Goal: Transaction & Acquisition: Purchase product/service

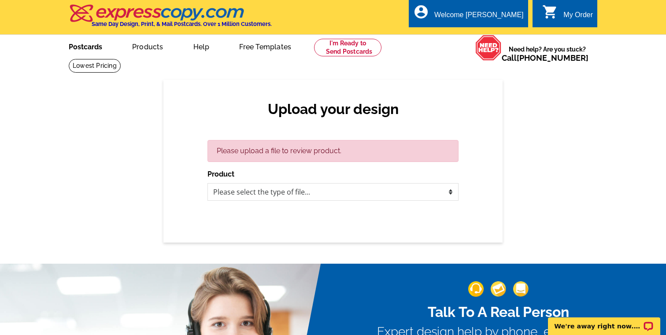
click at [88, 46] on link "Postcards" at bounding box center [86, 46] width 62 height 21
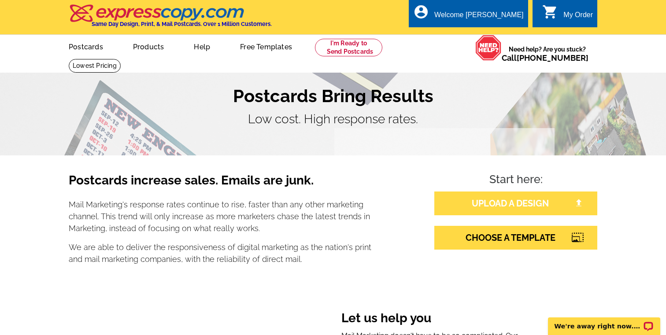
click at [499, 202] on link "UPLOAD A DESIGN" at bounding box center [515, 204] width 163 height 24
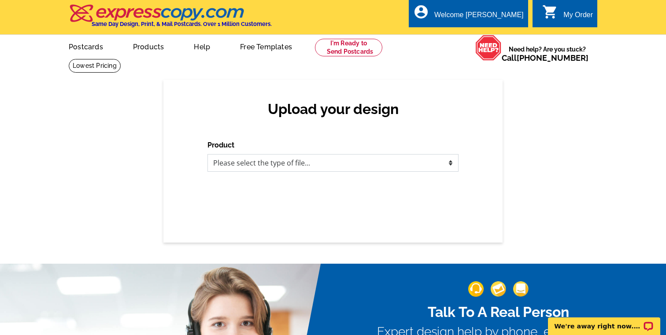
click at [318, 155] on select "Please select the type of file... Postcards Business Cards Letters and flyers G…" at bounding box center [332, 163] width 251 height 18
select select "1"
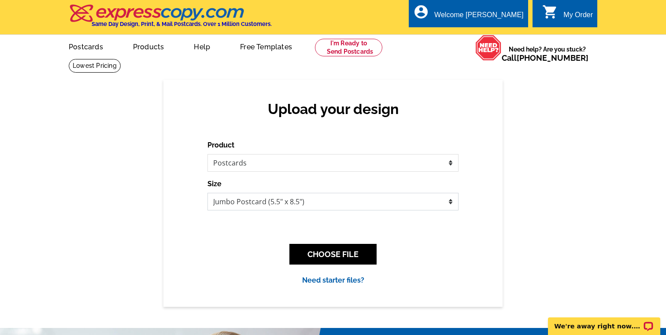
click at [317, 201] on select "Jumbo Postcard (5.5" x 8.5") Regular Postcard (4.25" x 5.6") Panoramic Postcard…" at bounding box center [332, 202] width 251 height 18
select select "1"
click at [338, 251] on button "CHOOSE FILE" at bounding box center [332, 254] width 87 height 21
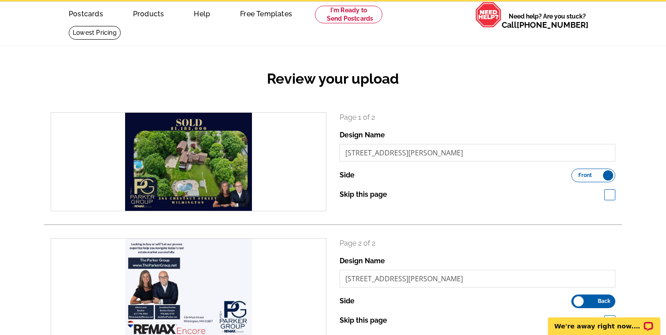
scroll to position [44, 0]
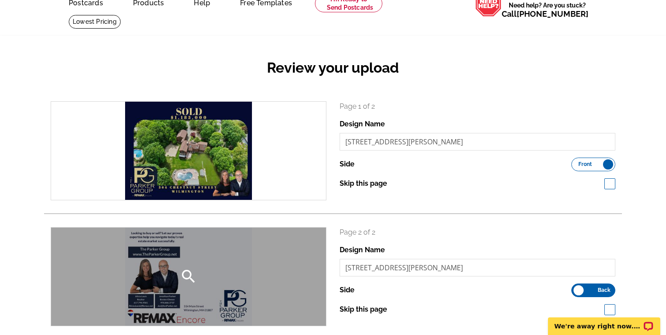
click at [199, 249] on div "search" at bounding box center [188, 277] width 275 height 98
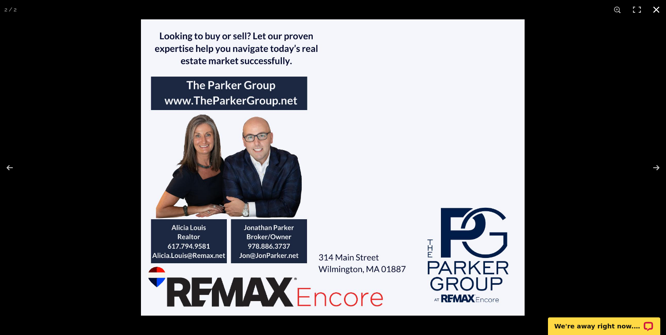
click at [580, 74] on div at bounding box center [474, 186] width 666 height 335
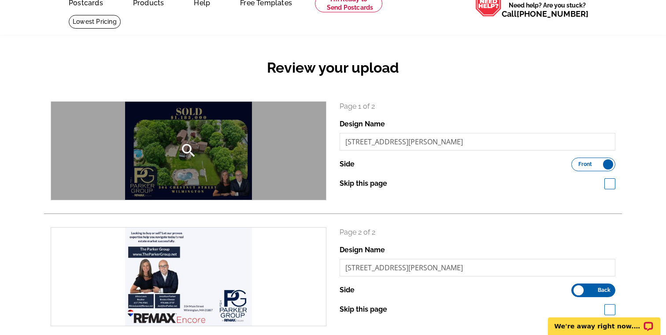
click at [216, 131] on div "search" at bounding box center [188, 151] width 275 height 98
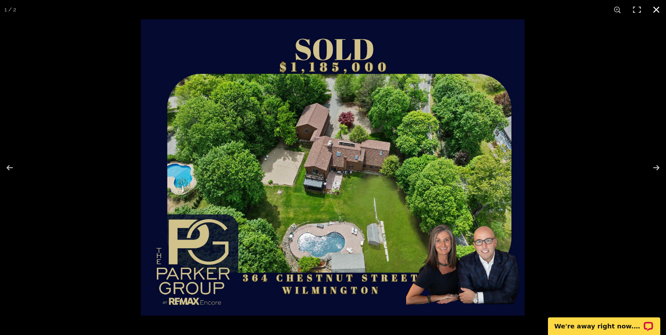
click at [630, 81] on div at bounding box center [474, 186] width 666 height 335
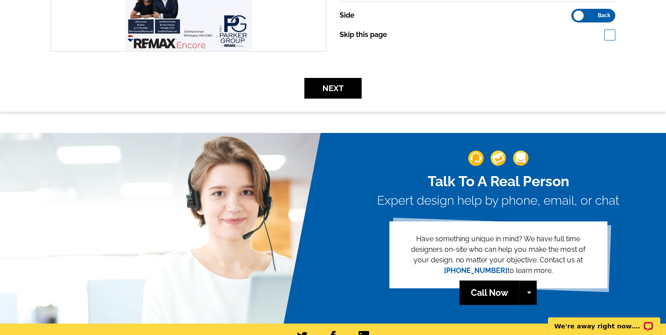
scroll to position [326, 0]
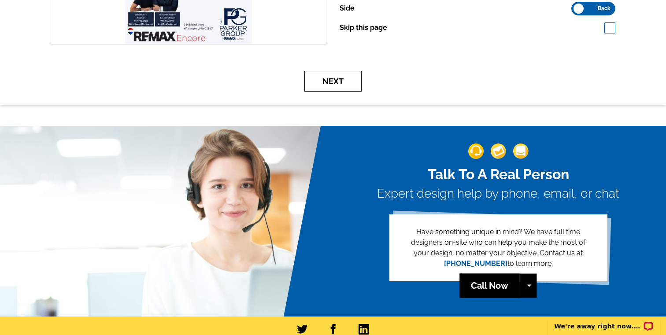
click at [330, 82] on button "Next" at bounding box center [332, 81] width 57 height 21
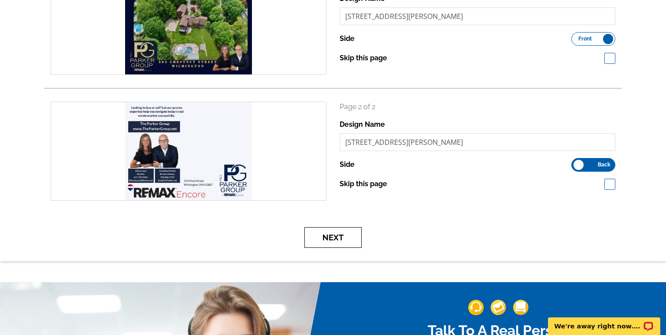
scroll to position [0, 0]
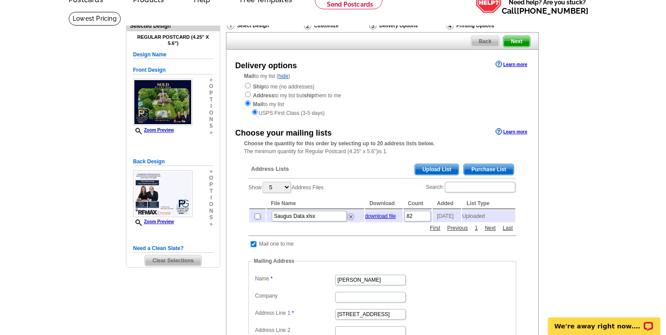
scroll to position [55, 0]
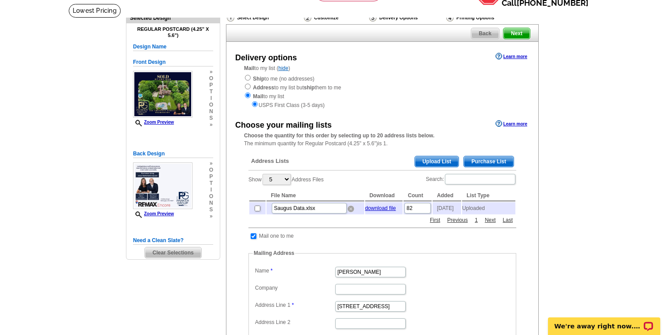
click at [351, 210] on img at bounding box center [350, 209] width 7 height 7
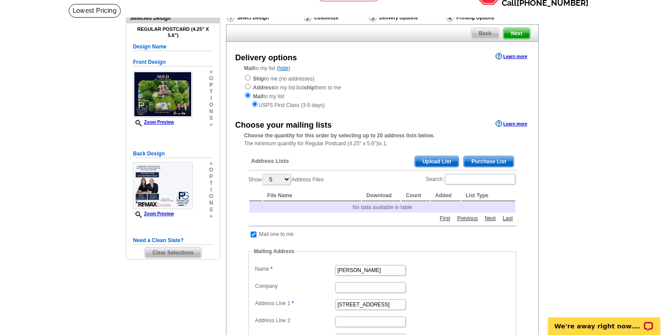
click at [429, 161] on span "Upload List" at bounding box center [437, 161] width 44 height 11
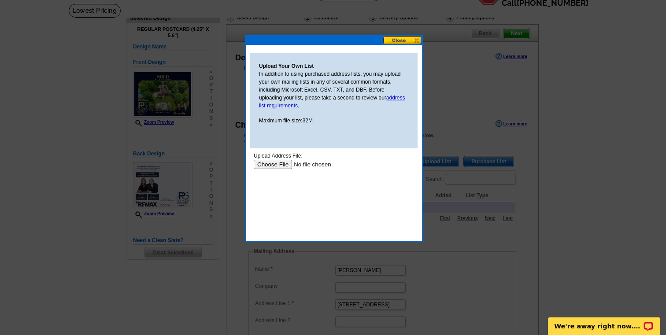
scroll to position [0, 0]
click at [267, 168] on input "file" at bounding box center [309, 164] width 111 height 9
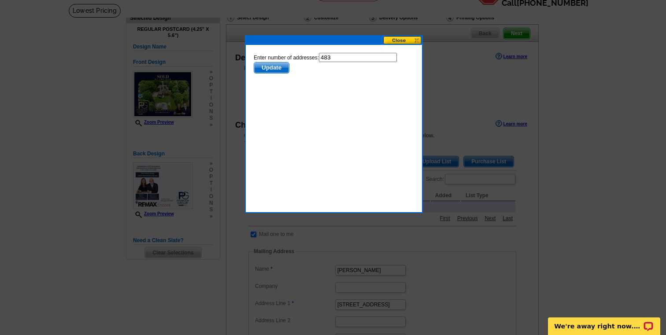
click at [266, 65] on span "Update" at bounding box center [271, 68] width 35 height 11
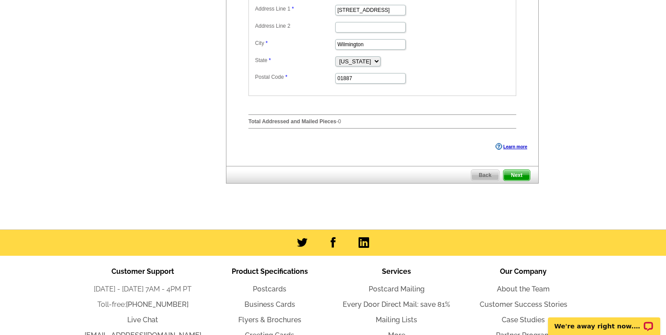
scroll to position [349, 0]
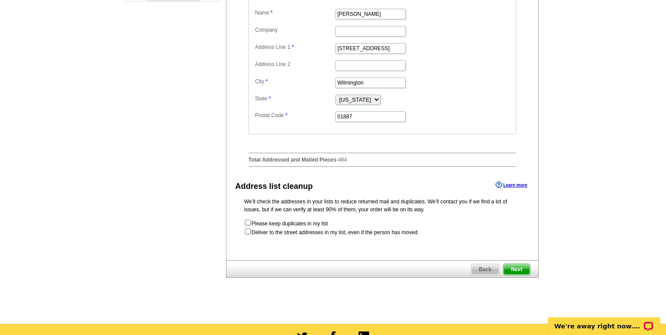
scroll to position [316, 0]
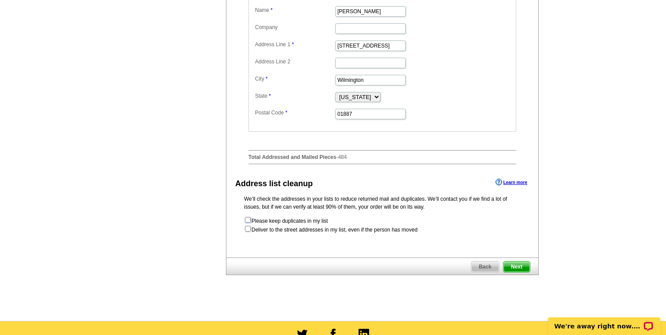
click at [250, 223] on input "checkbox" at bounding box center [248, 220] width 6 height 6
checkbox input "true"
click at [248, 232] on input "checkbox" at bounding box center [248, 229] width 6 height 6
checkbox input "true"
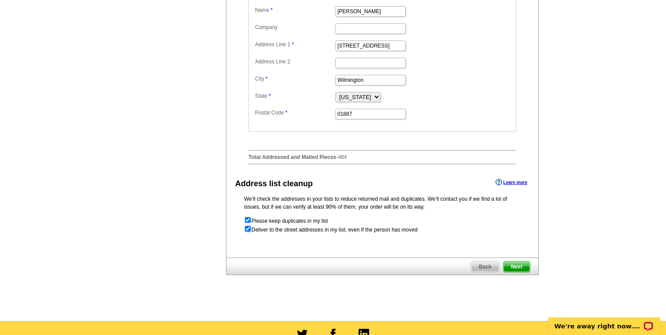
radio input "true"
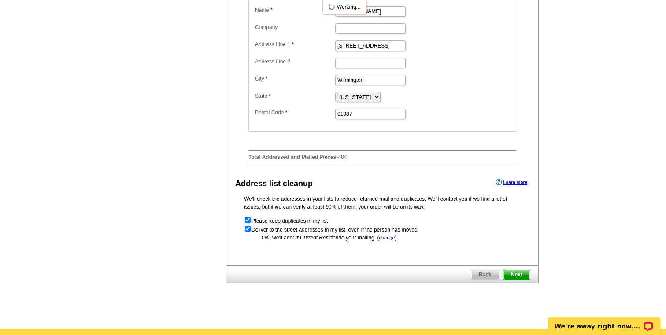
click at [512, 279] on span "Next" at bounding box center [516, 275] width 26 height 11
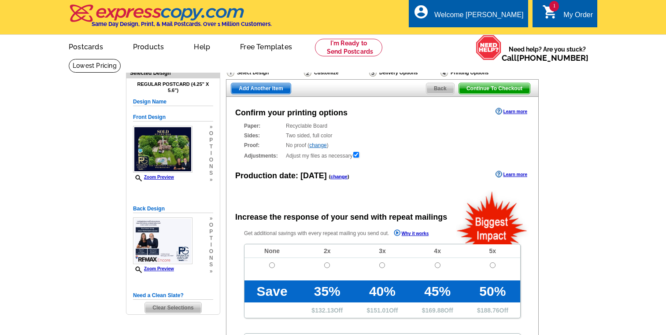
radio input "false"
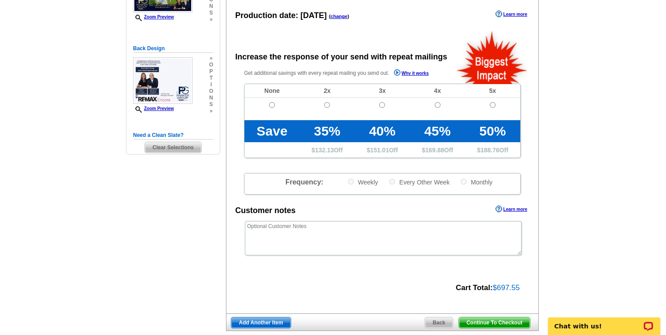
scroll to position [159, 0]
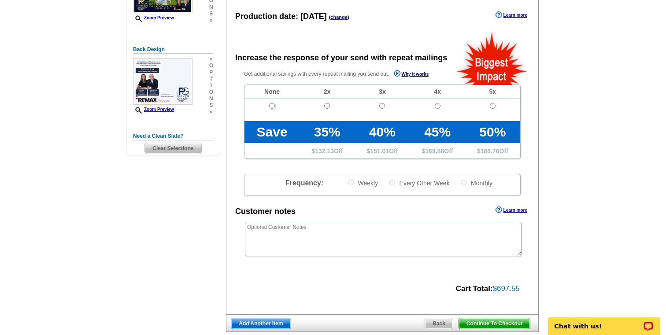
click at [270, 106] on input "radio" at bounding box center [272, 106] width 6 height 6
radio input "true"
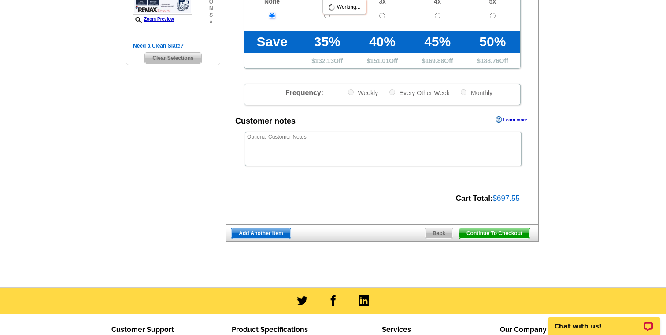
scroll to position [296, 0]
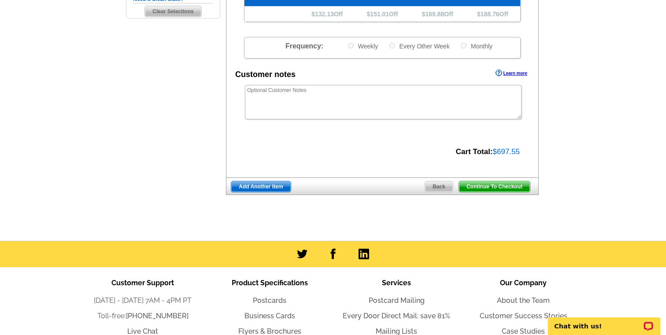
click at [490, 188] on span "Continue To Checkout" at bounding box center [494, 186] width 71 height 11
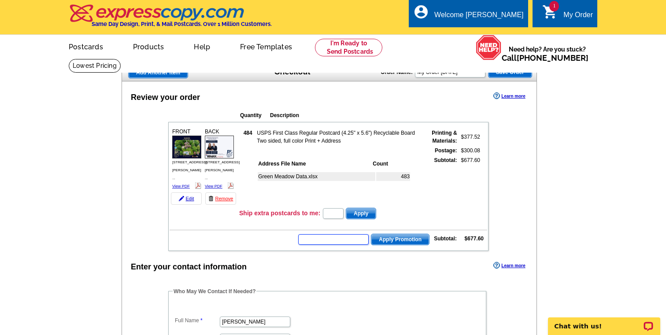
click at [334, 234] on input "text" at bounding box center [333, 239] width 70 height 11
click at [332, 236] on input "text" at bounding box center [333, 239] width 70 height 11
click at [347, 238] on input "text" at bounding box center [333, 239] width 70 height 11
click at [333, 212] on input "text" at bounding box center [333, 213] width 21 height 11
click at [308, 236] on form "Apply Promotion" at bounding box center [363, 239] width 132 height 12
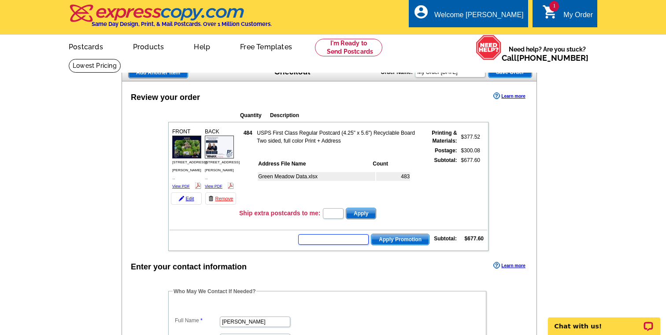
click at [325, 237] on input "text" at bounding box center [333, 239] width 70 height 11
click at [332, 209] on input "text" at bounding box center [333, 213] width 21 height 11
type input "HURRY40"
click at [318, 236] on input "text" at bounding box center [333, 239] width 70 height 11
click at [329, 212] on input "HURRY40" at bounding box center [333, 213] width 21 height 11
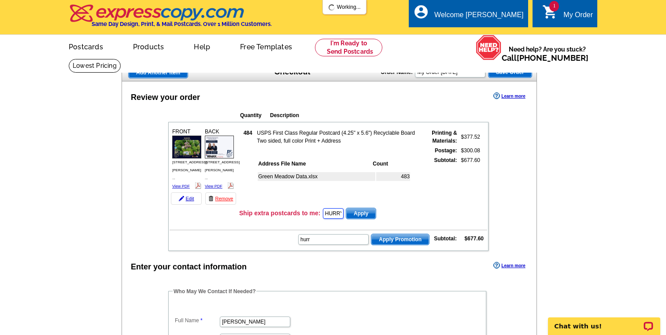
click at [329, 212] on input "HURRY40" at bounding box center [333, 213] width 21 height 11
click at [401, 208] on td "Ship extra postcards to me: HURRY40 Apply" at bounding box center [363, 213] width 248 height 13
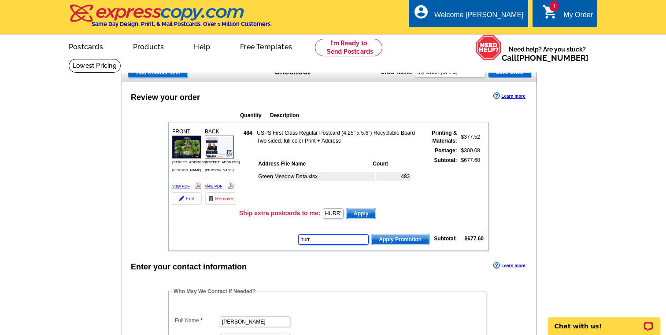
click at [336, 238] on input "hurr" at bounding box center [333, 239] width 70 height 11
type input "hurry40"
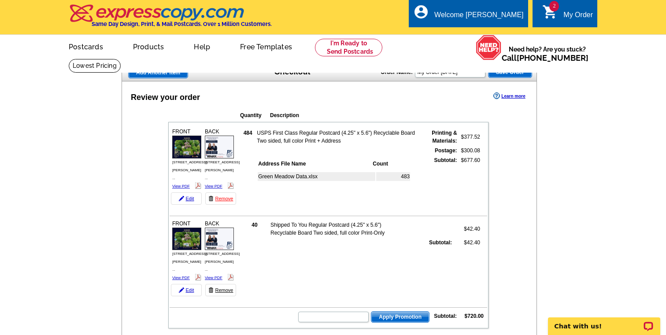
click at [221, 284] on link "Remove" at bounding box center [220, 290] width 31 height 12
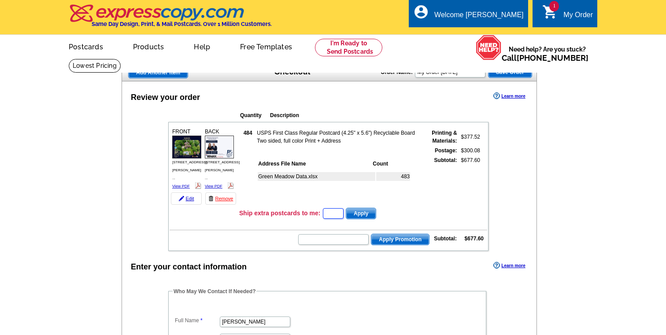
click at [337, 212] on input "text" at bounding box center [333, 213] width 21 height 11
click at [330, 209] on input "text" at bounding box center [333, 213] width 21 height 11
click at [329, 209] on input "text" at bounding box center [333, 213] width 21 height 11
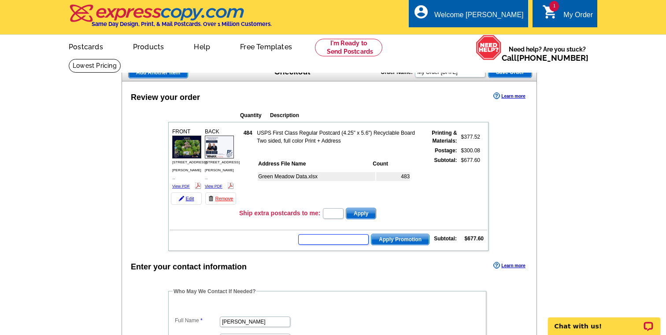
click at [316, 235] on input "text" at bounding box center [333, 239] width 70 height 11
type input "hurry40"
click at [400, 240] on span "Apply Promotion" at bounding box center [400, 239] width 58 height 11
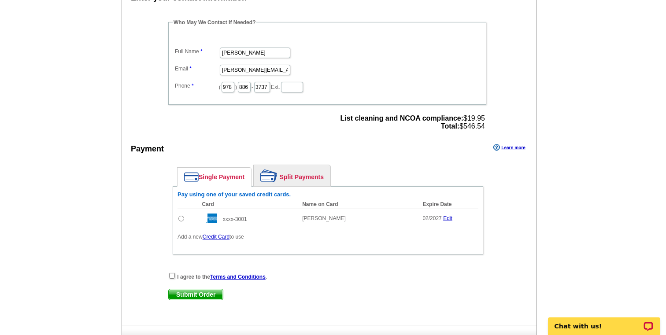
scroll to position [301, 0]
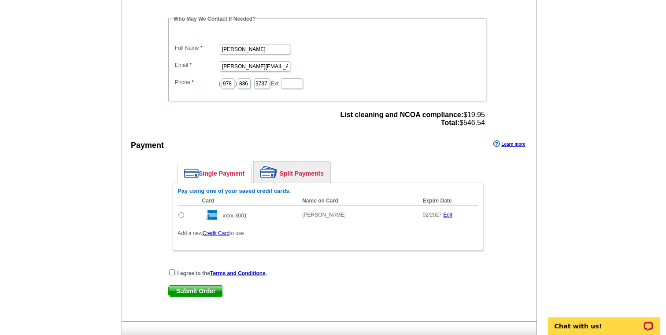
click at [183, 212] on input "radio" at bounding box center [181, 215] width 6 height 6
radio input "true"
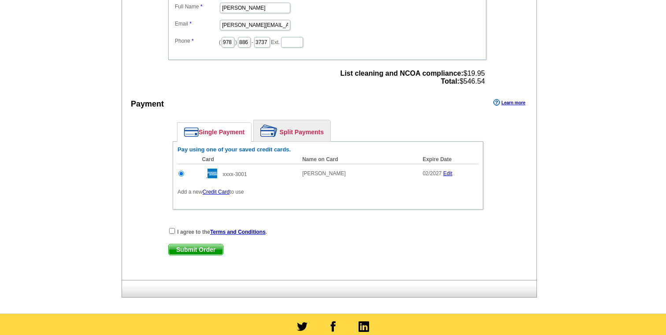
scroll to position [505, 0]
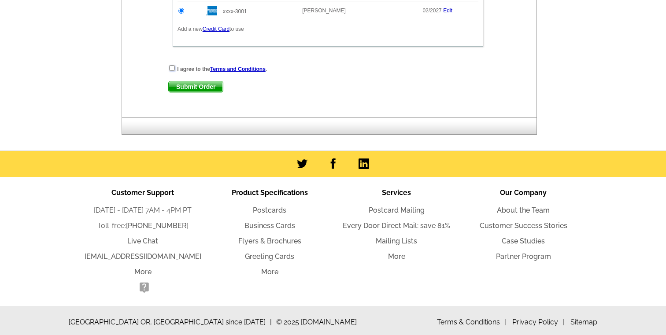
click at [174, 65] on input "checkbox" at bounding box center [172, 68] width 6 height 6
checkbox input "true"
click at [178, 81] on span "Submit Order" at bounding box center [196, 86] width 54 height 11
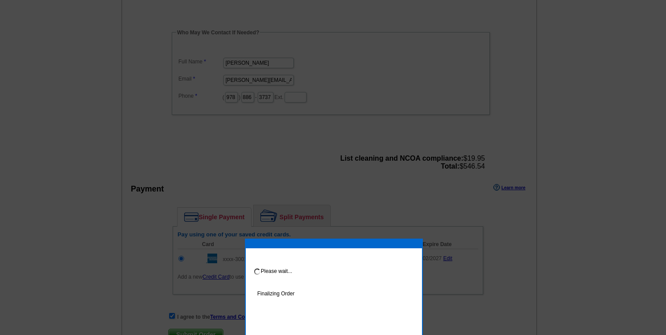
scroll to position [282, 0]
